Goal: Information Seeking & Learning: Check status

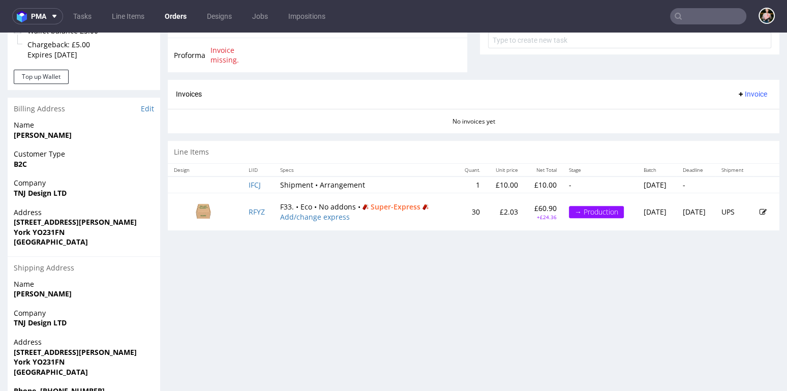
scroll to position [447, 0]
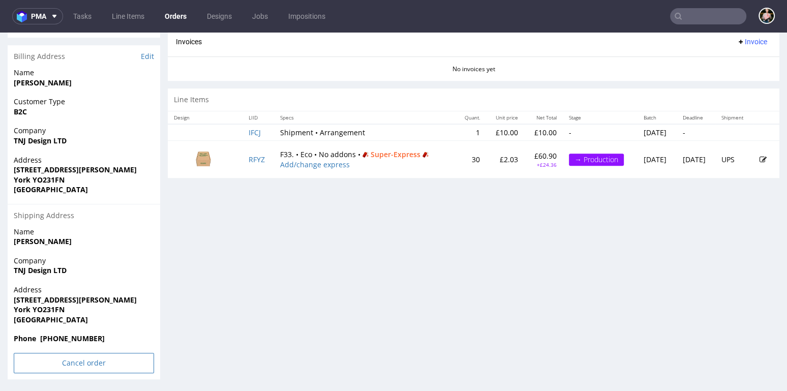
click at [77, 364] on input "Cancel order" at bounding box center [84, 363] width 140 height 20
click at [71, 332] on link "Yes" at bounding box center [68, 335] width 29 height 15
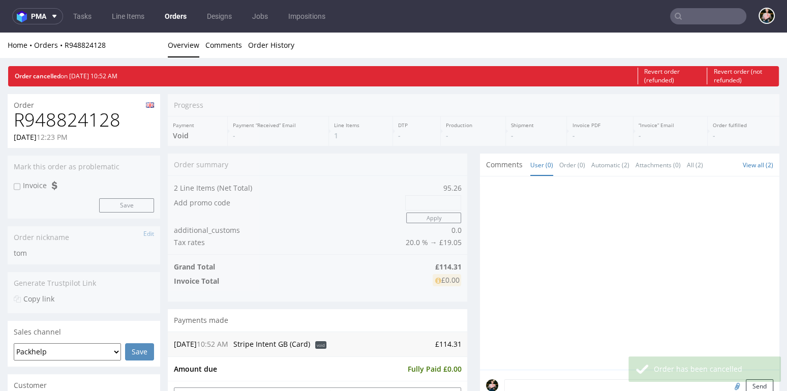
scroll to position [0, 0]
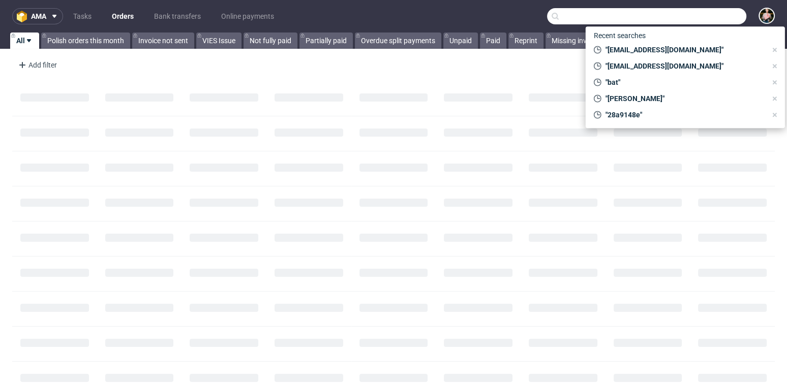
click at [695, 18] on input "text" at bounding box center [646, 16] width 199 height 16
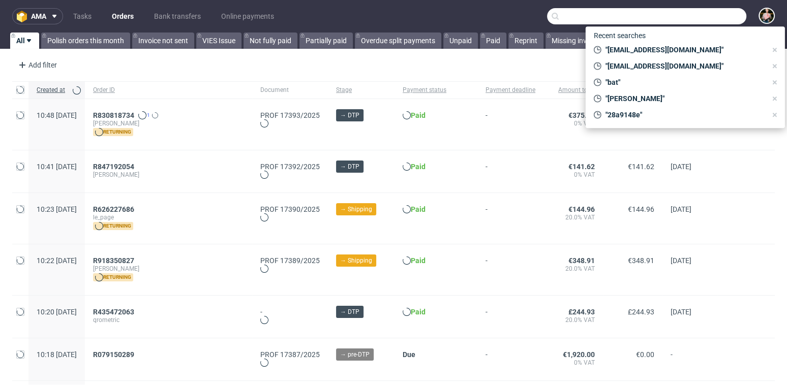
paste input "wavephone5211@gmail.com"
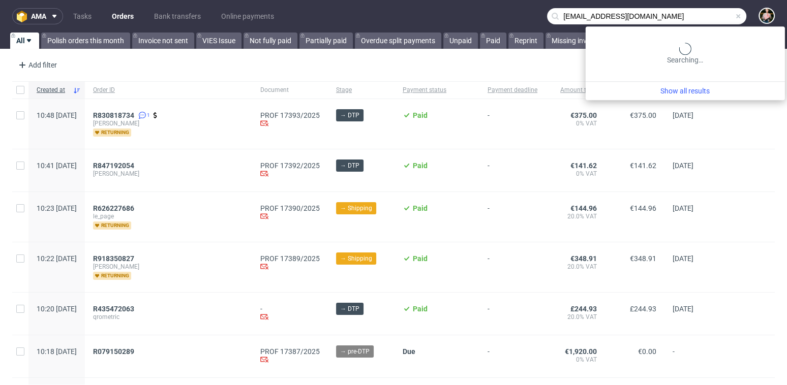
type input "wavephone5211@gmail.com"
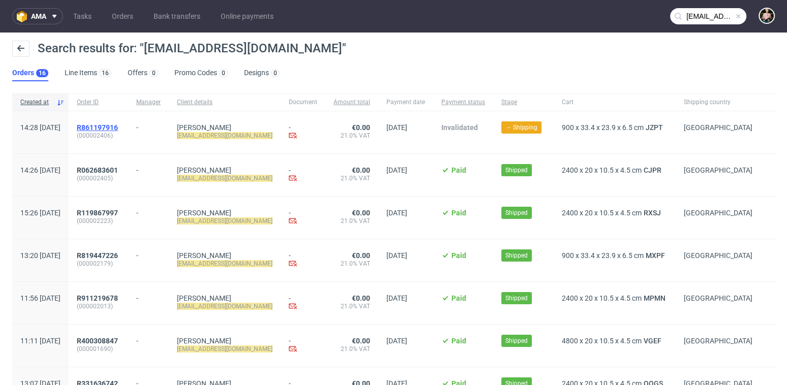
click at [118, 128] on span "R861197916" at bounding box center [97, 128] width 41 height 8
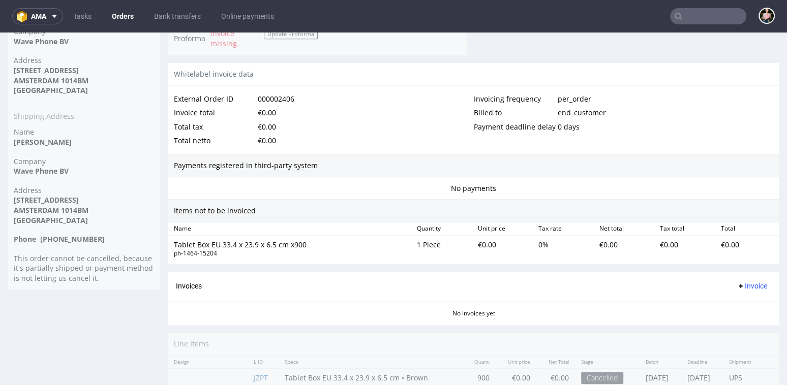
scroll to position [567, 0]
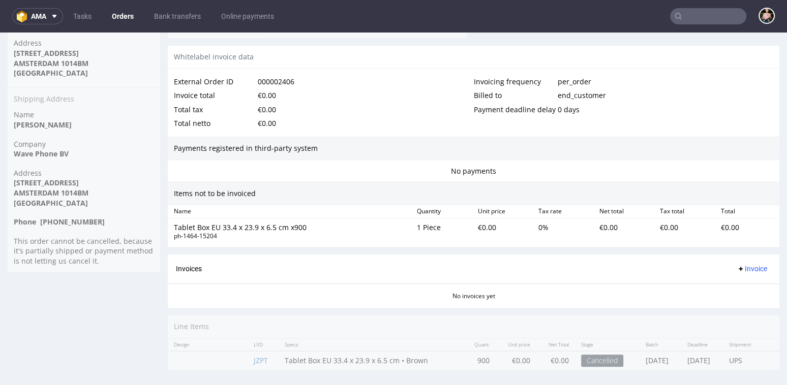
click at [684, 13] on input "text" at bounding box center [708, 16] width 76 height 16
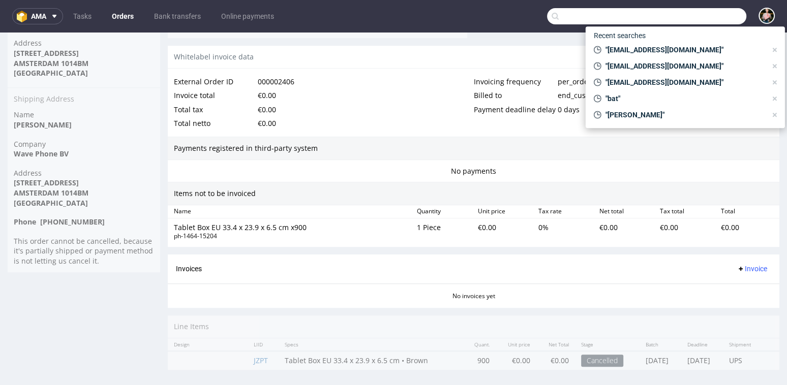
paste input "GSES262267"
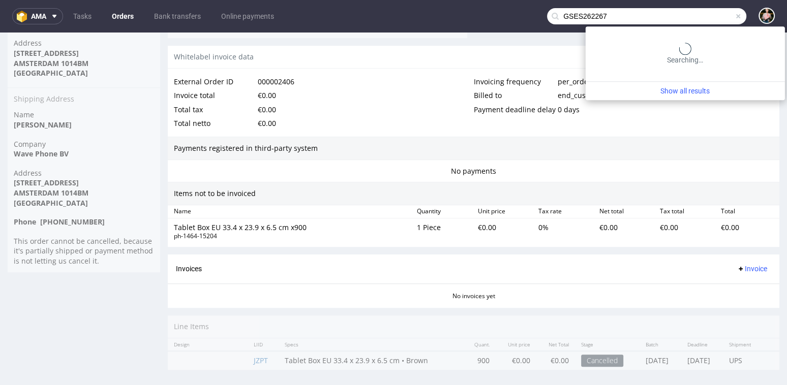
type input "GSES262267"
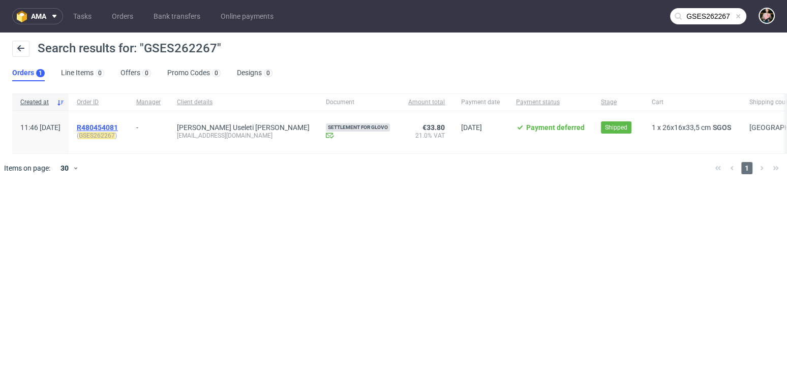
click at [118, 124] on span "R480454081" at bounding box center [97, 128] width 41 height 8
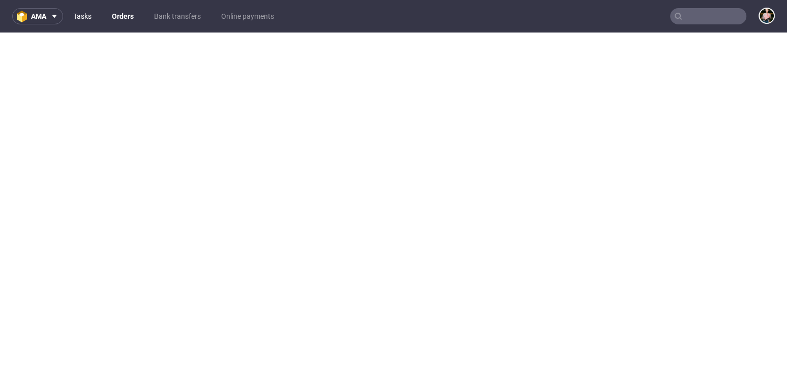
type input "GSES262267"
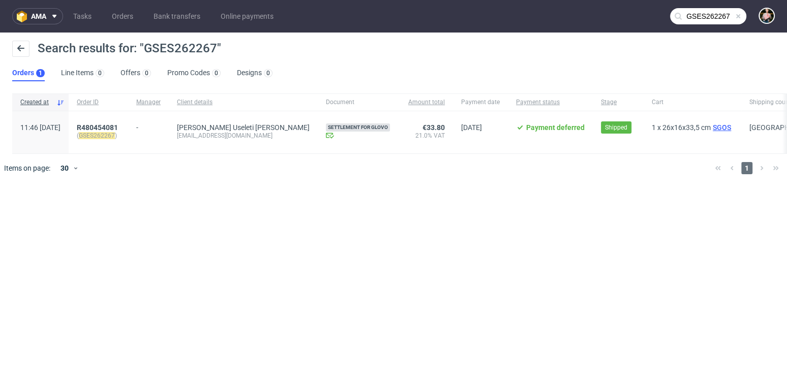
click at [711, 126] on span "SGOS" at bounding box center [722, 128] width 22 height 8
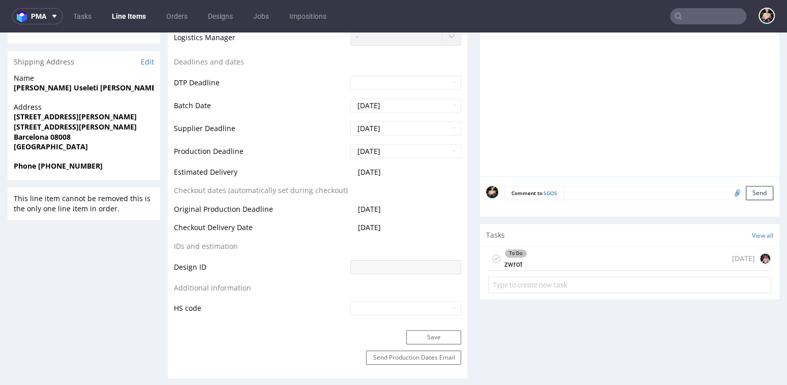
scroll to position [310, 0]
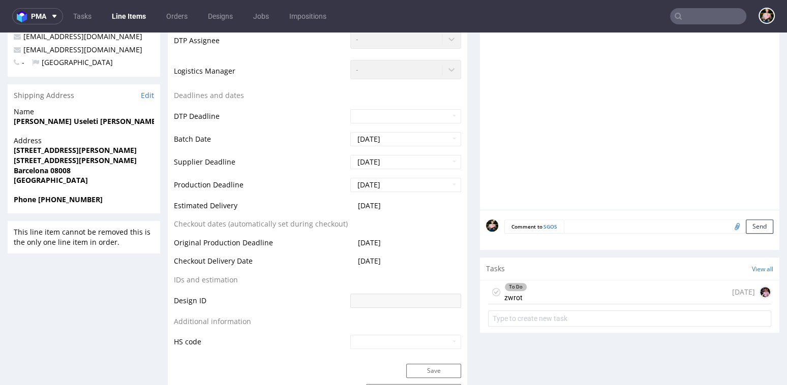
click at [576, 296] on div "To Do zwrot 13 days ago" at bounding box center [629, 293] width 283 height 24
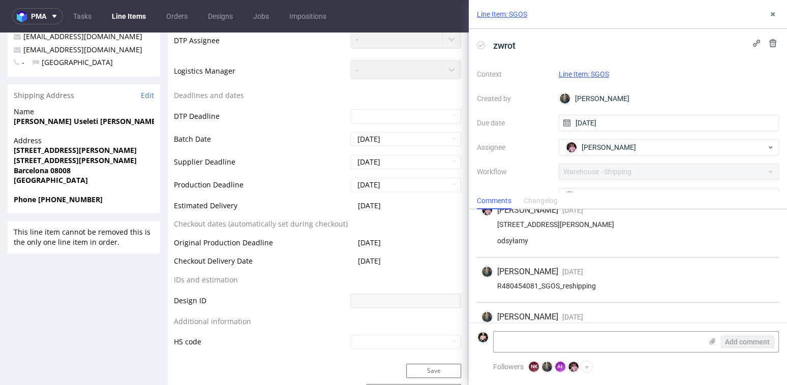
scroll to position [90, 0]
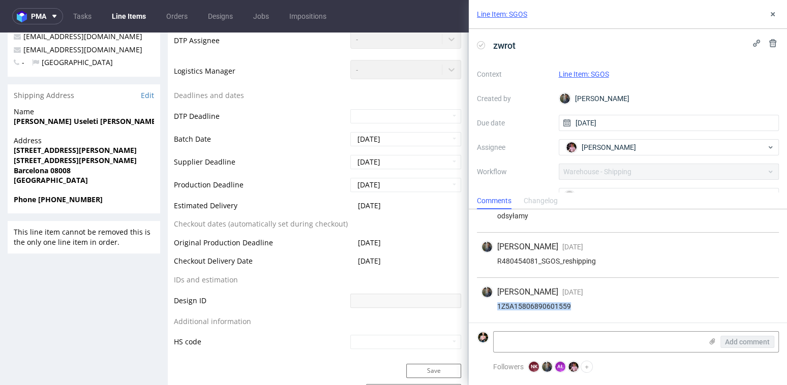
drag, startPoint x: 583, startPoint y: 307, endPoint x: 490, endPoint y: 309, distance: 92.6
click at [490, 309] on div "1Z5A15806890601559" at bounding box center [628, 307] width 294 height 8
click at [587, 305] on div "1Z5A15806890601559" at bounding box center [628, 307] width 294 height 8
drag, startPoint x: 586, startPoint y: 307, endPoint x: 497, endPoint y: 295, distance: 89.2
click at [497, 295] on div "Maciej Sobola 5 days ago 13th Aug 2025, 13:38 1Z5A15806890601559" at bounding box center [628, 300] width 302 height 45
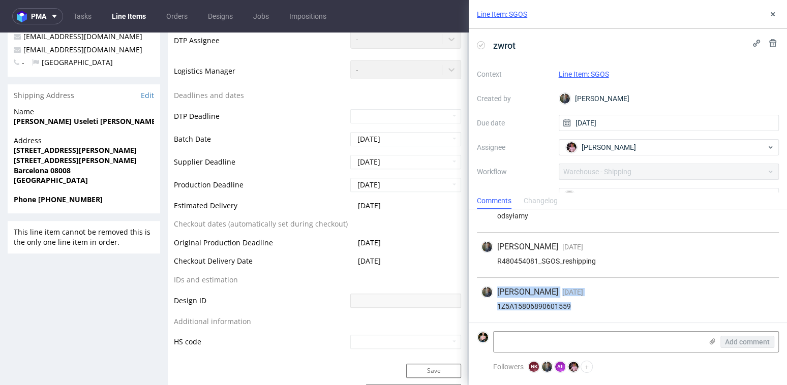
copy div "Maciej Sobola 5 days ago 13th Aug 2025, 13:38 1Z5A15806890601559"
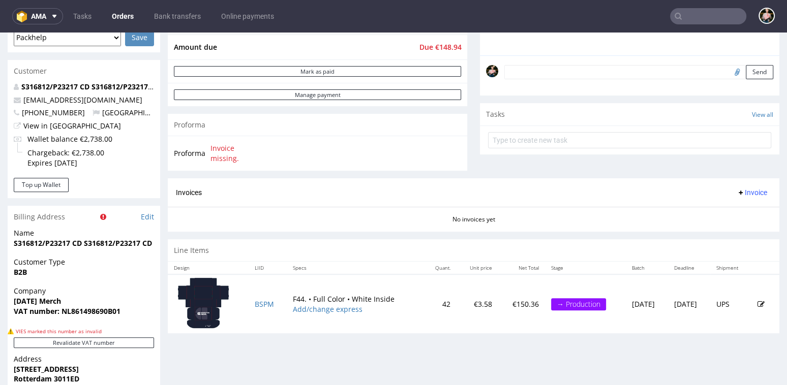
scroll to position [295, 0]
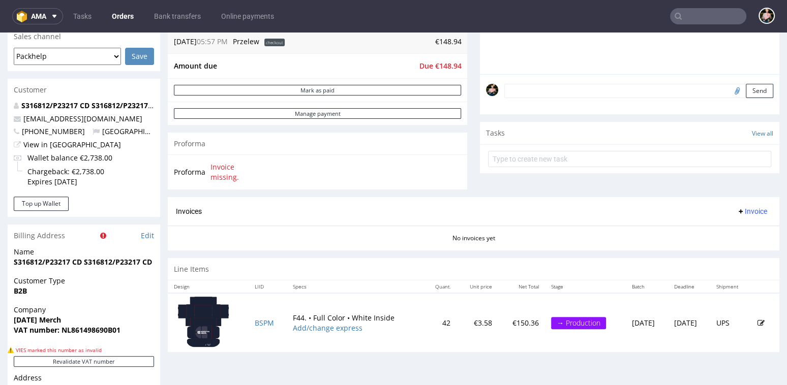
click at [65, 101] on p "S316812/P23217 CD S316812/P23217 CD" at bounding box center [84, 106] width 140 height 10
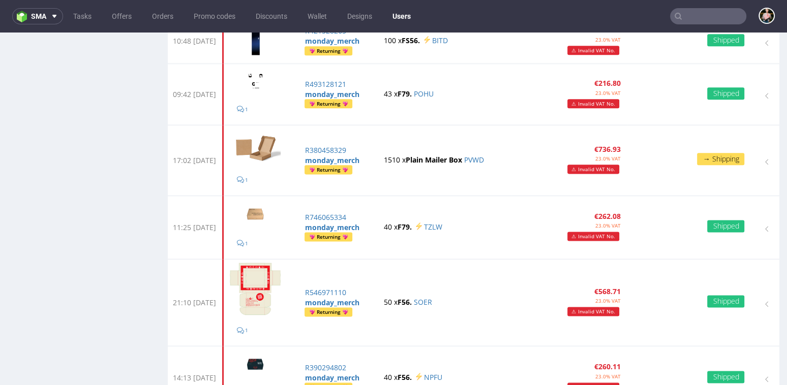
scroll to position [1186, 0]
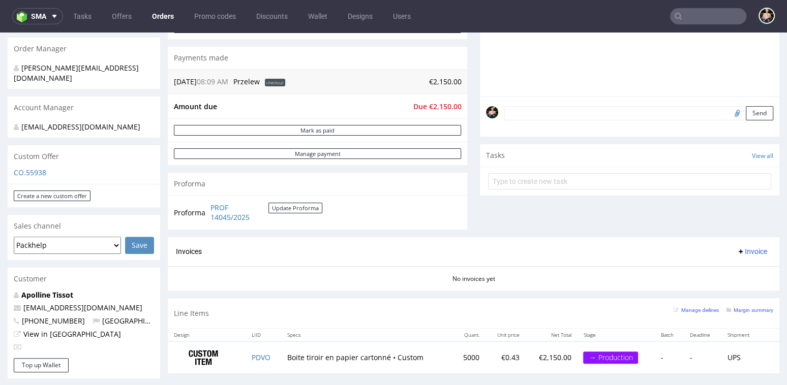
scroll to position [250, 0]
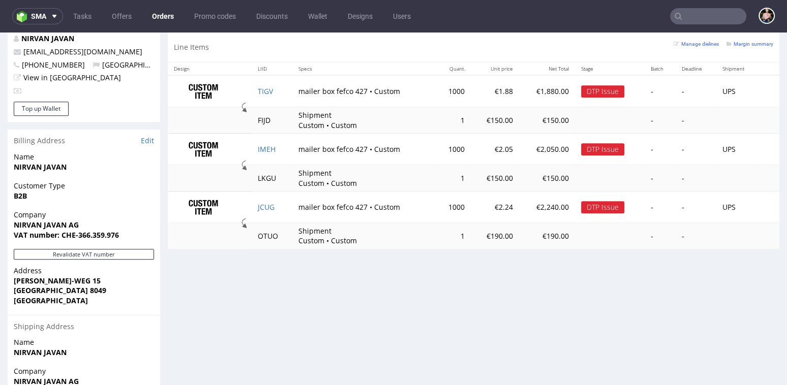
scroll to position [527, 0]
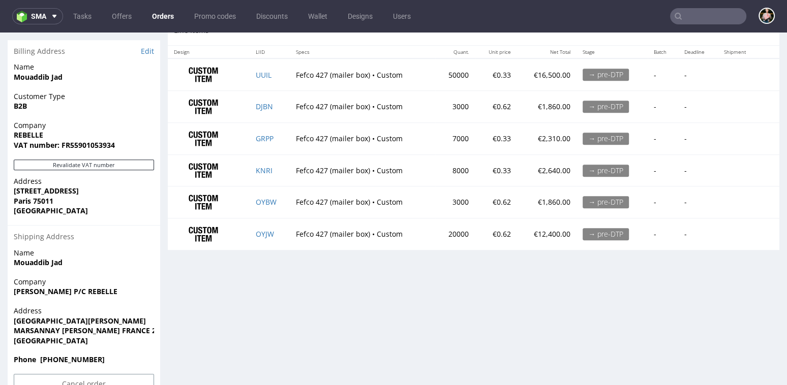
scroll to position [592, 0]
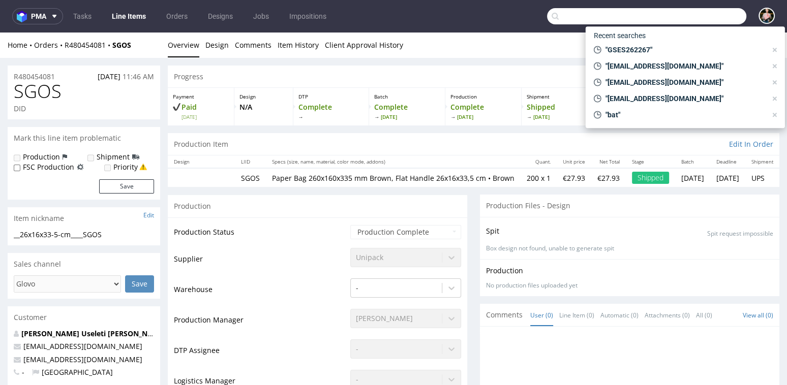
click at [701, 14] on input "text" at bounding box center [646, 16] width 199 height 16
paste input "GSES262267"
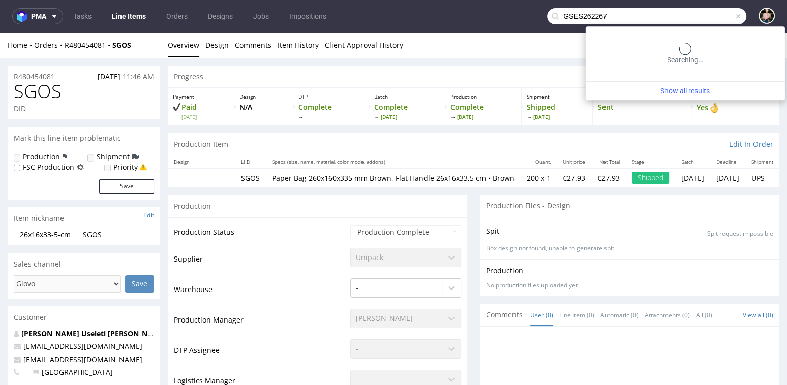
type input "GSES262267"
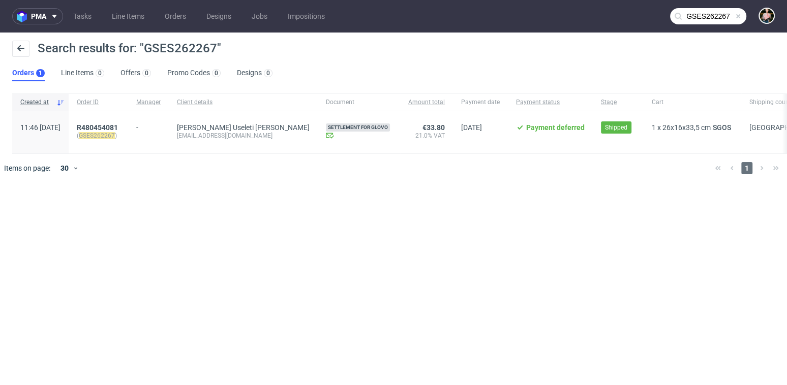
click at [738, 17] on span at bounding box center [738, 16] width 8 height 8
click at [722, 17] on input "text" at bounding box center [708, 16] width 76 height 16
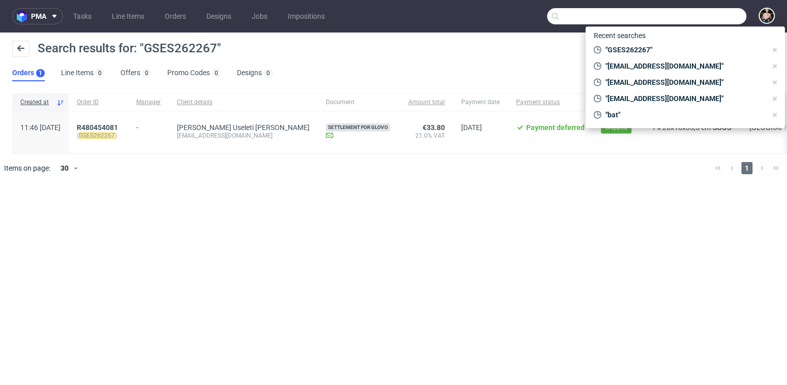
paste input "R167138871"
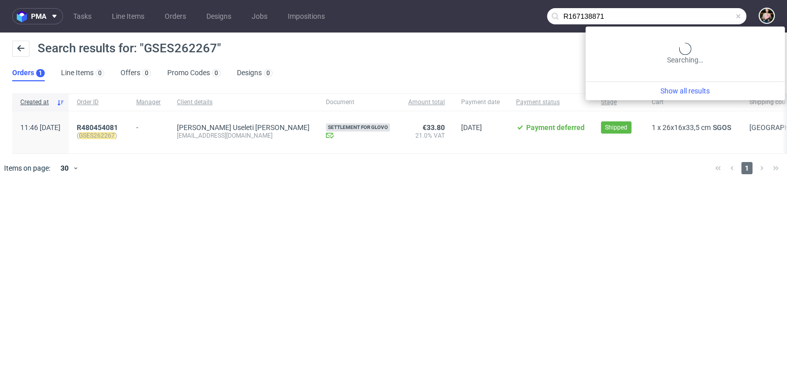
type input "R167138871"
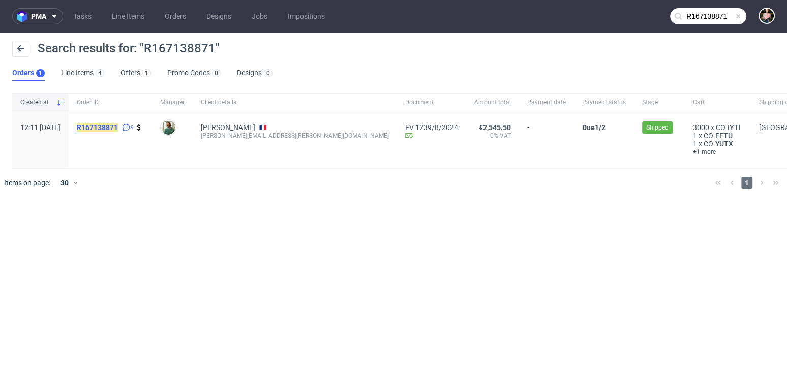
click at [112, 126] on mark "R167138871" at bounding box center [97, 128] width 41 height 8
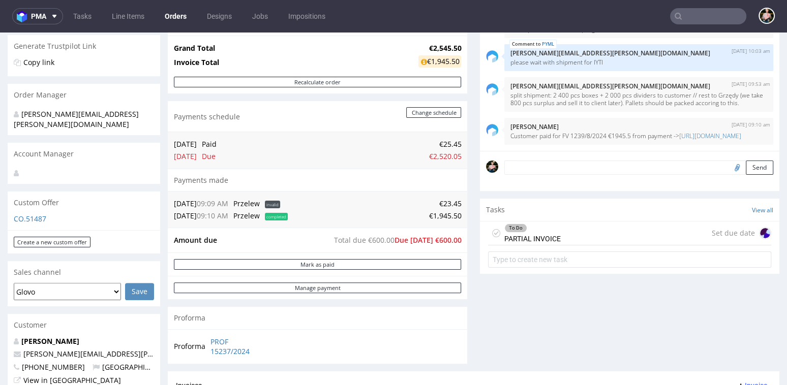
scroll to position [191, 0]
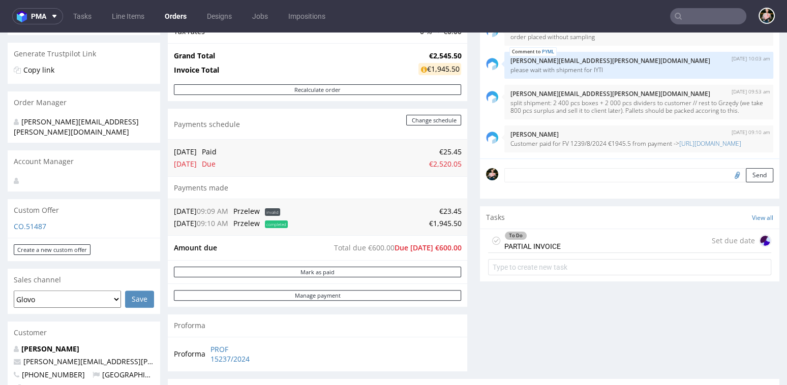
click at [548, 241] on div "To Do PARTIAL INVOICE" at bounding box center [532, 240] width 56 height 23
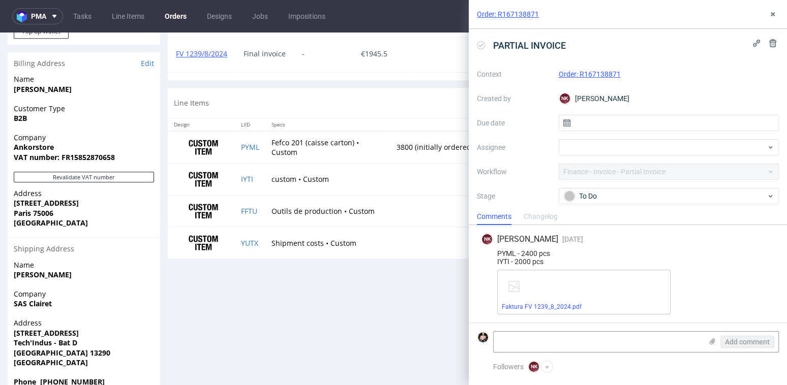
scroll to position [578, 0]
click at [772, 11] on icon at bounding box center [773, 14] width 8 height 8
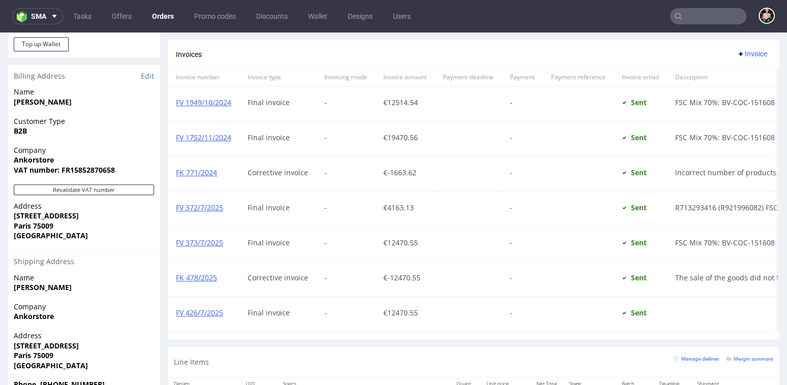
scroll to position [565, 0]
drag, startPoint x: 388, startPoint y: 102, endPoint x: 420, endPoint y: 102, distance: 32.0
click at [421, 102] on span "€ 12514.54" at bounding box center [404, 104] width 43 height 8
copy span "12514.54"
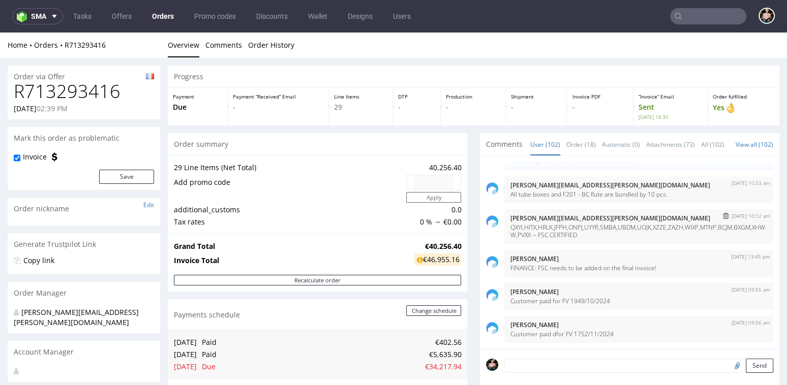
scroll to position [4834, 0]
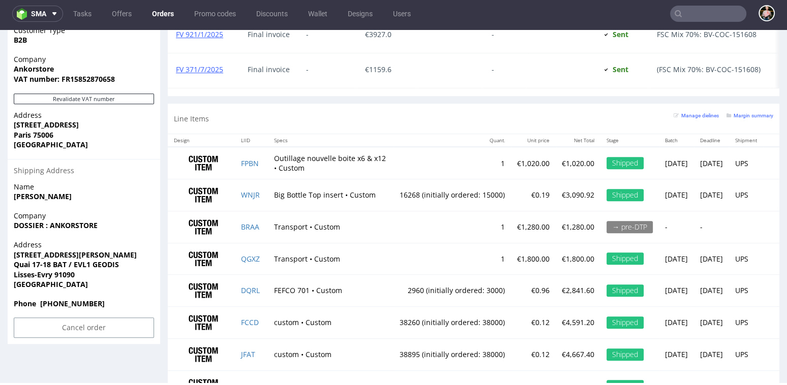
scroll to position [651, 0]
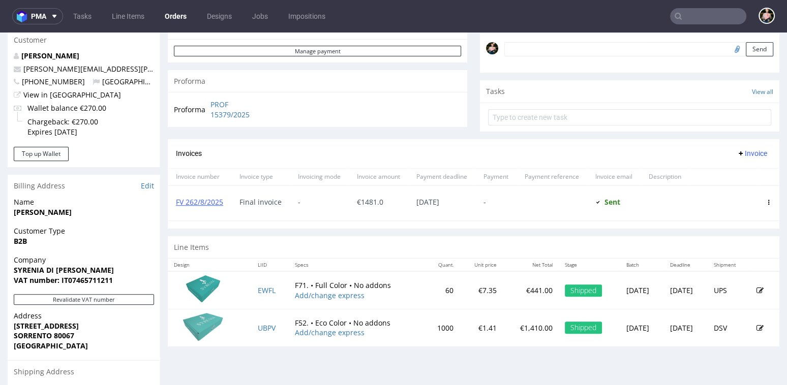
scroll to position [324, 0]
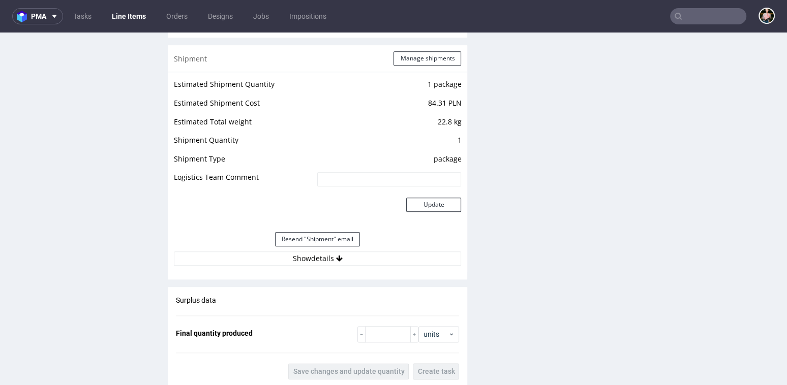
scroll to position [1058, 0]
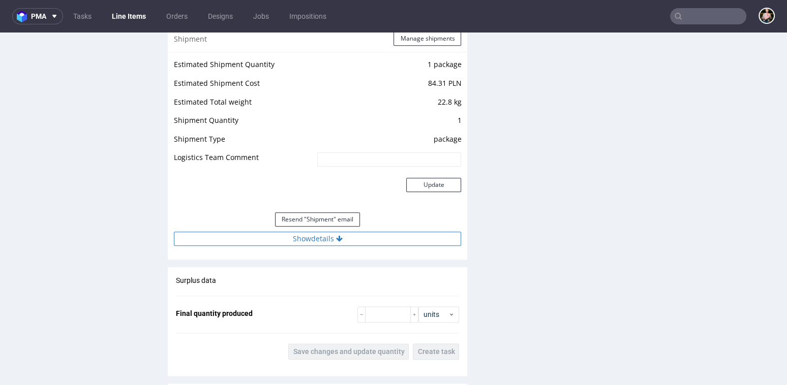
click at [307, 240] on button "Show details" at bounding box center [317, 239] width 287 height 14
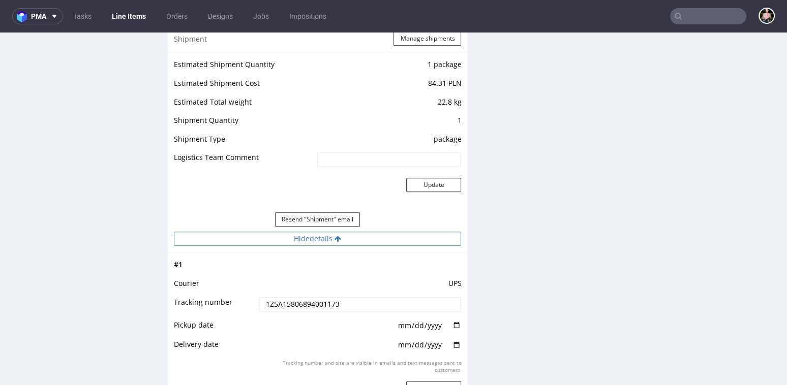
scroll to position [1222, 0]
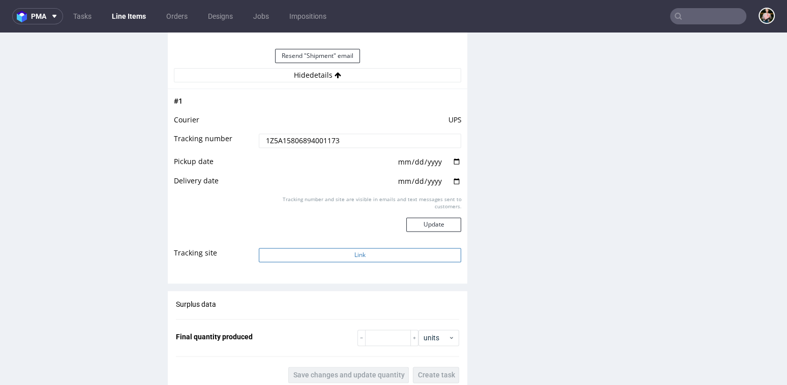
click at [357, 252] on button "Link" at bounding box center [360, 255] width 203 height 14
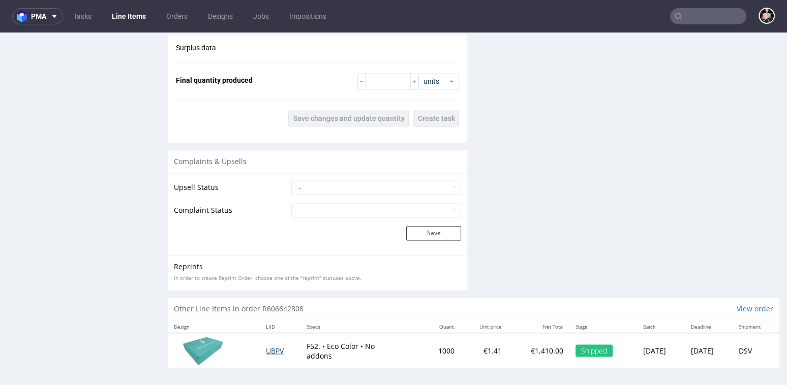
click at [270, 349] on span "UBPV" at bounding box center [275, 351] width 18 height 10
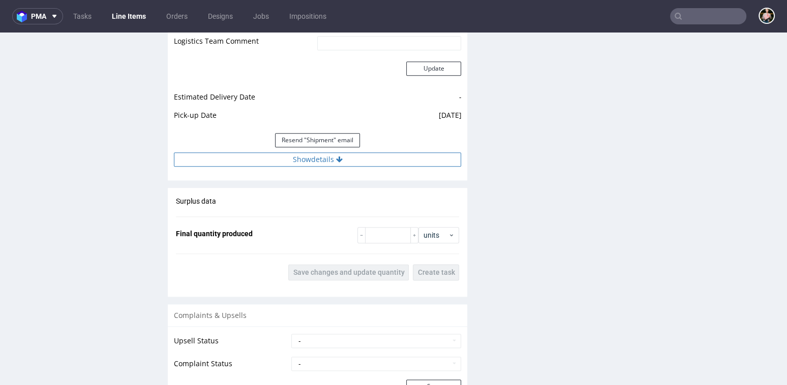
click at [332, 167] on button "Show details" at bounding box center [317, 160] width 287 height 14
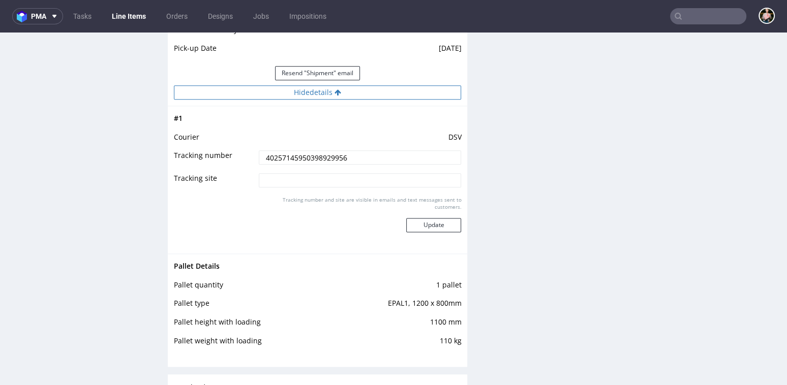
scroll to position [1154, 0]
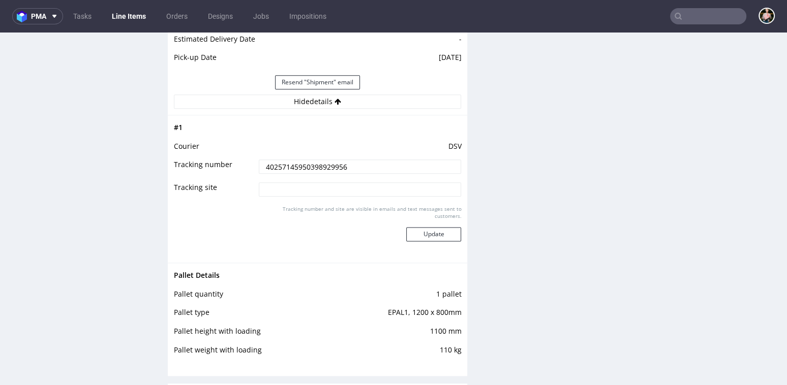
drag, startPoint x: 356, startPoint y: 173, endPoint x: 263, endPoint y: 173, distance: 93.1
click at [263, 173] on input "40257145950398929956" at bounding box center [360, 167] width 203 height 14
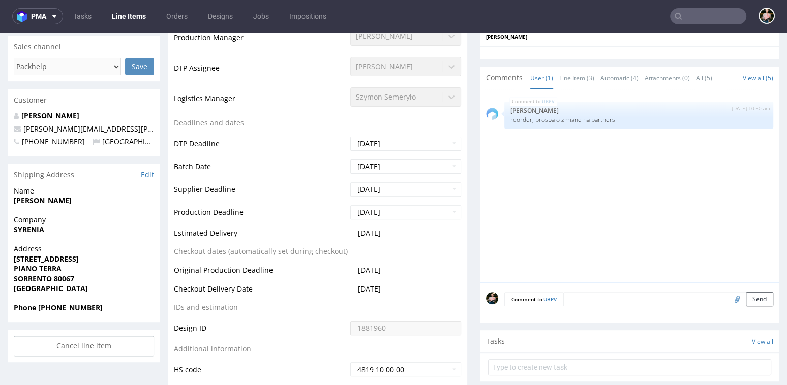
scroll to position [0, 0]
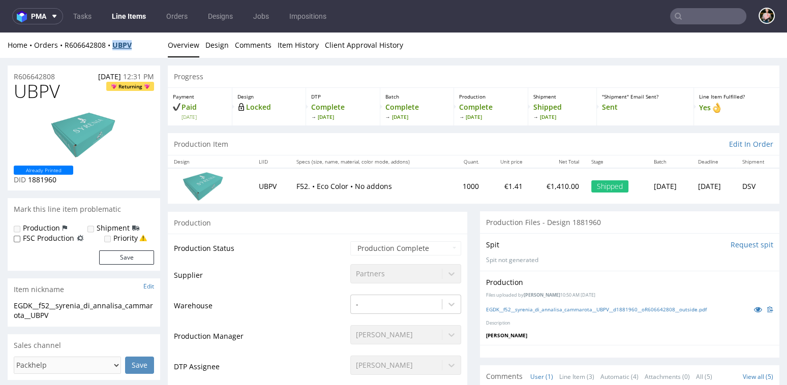
drag, startPoint x: 145, startPoint y: 44, endPoint x: 116, endPoint y: 45, distance: 29.5
click at [116, 45] on div "Home Orders R606642808 UBPV" at bounding box center [84, 45] width 153 height 10
copy strong "UBPV"
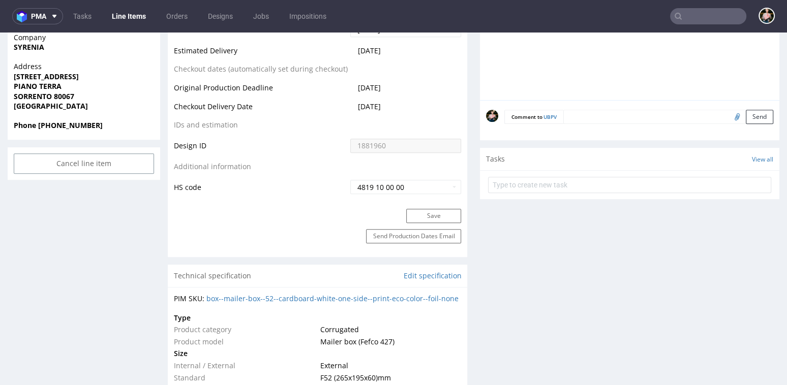
scroll to position [481, 0]
